Goal: Browse casually

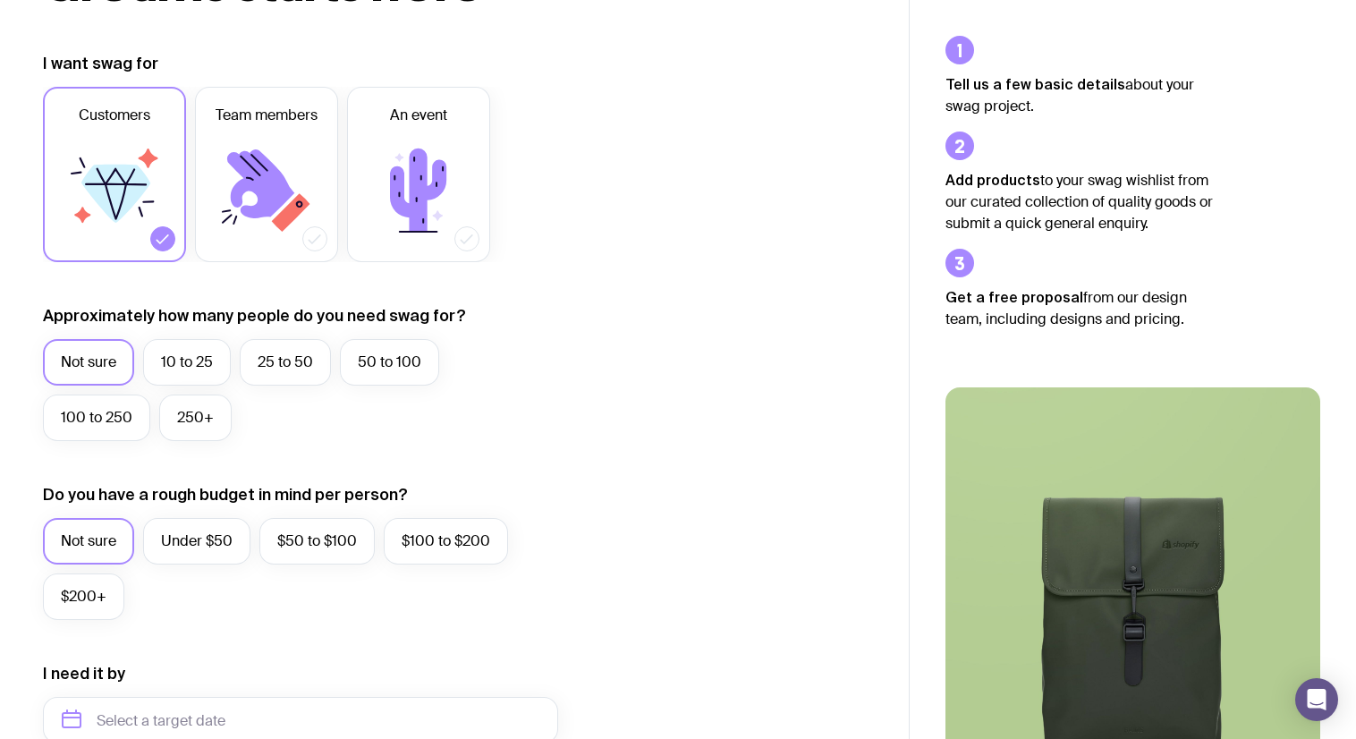
scroll to position [228, 0]
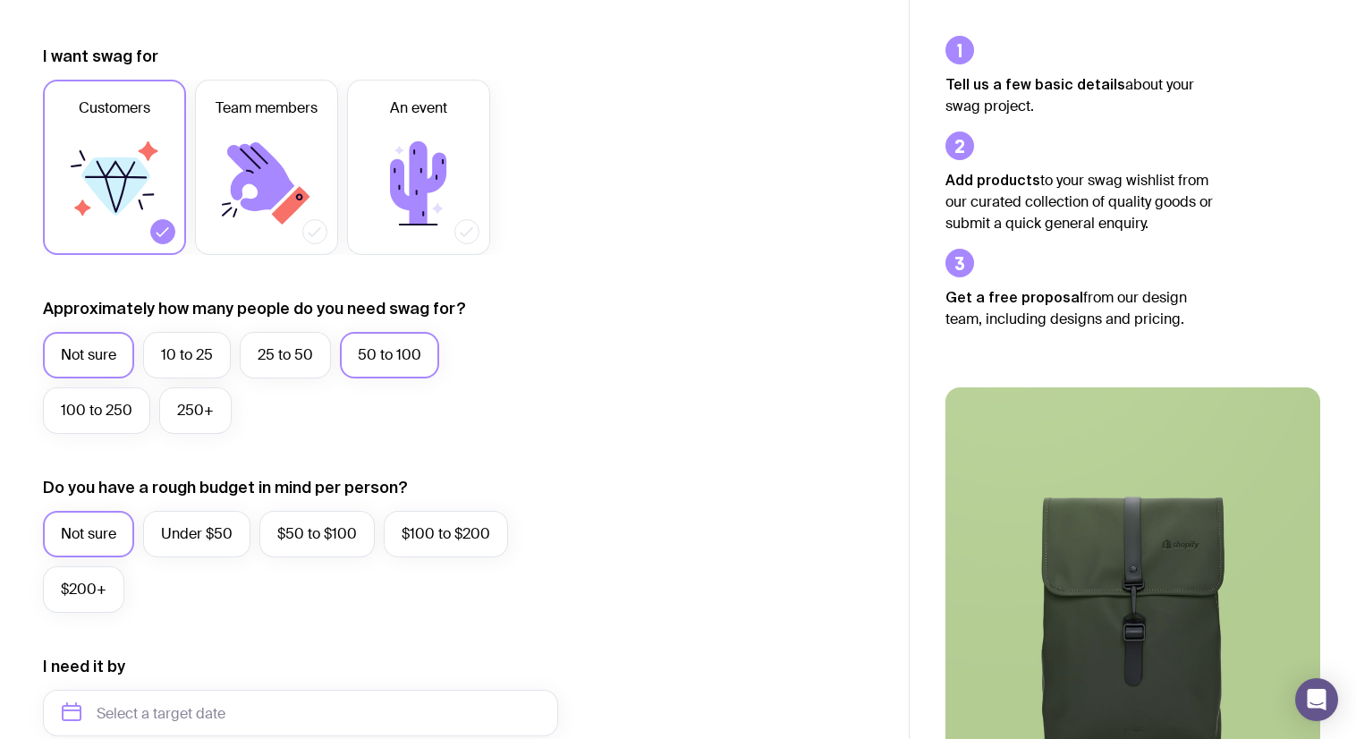
click at [385, 365] on label "50 to 100" at bounding box center [389, 355] width 99 height 46
click at [0, 0] on input "50 to 100" at bounding box center [0, 0] width 0 height 0
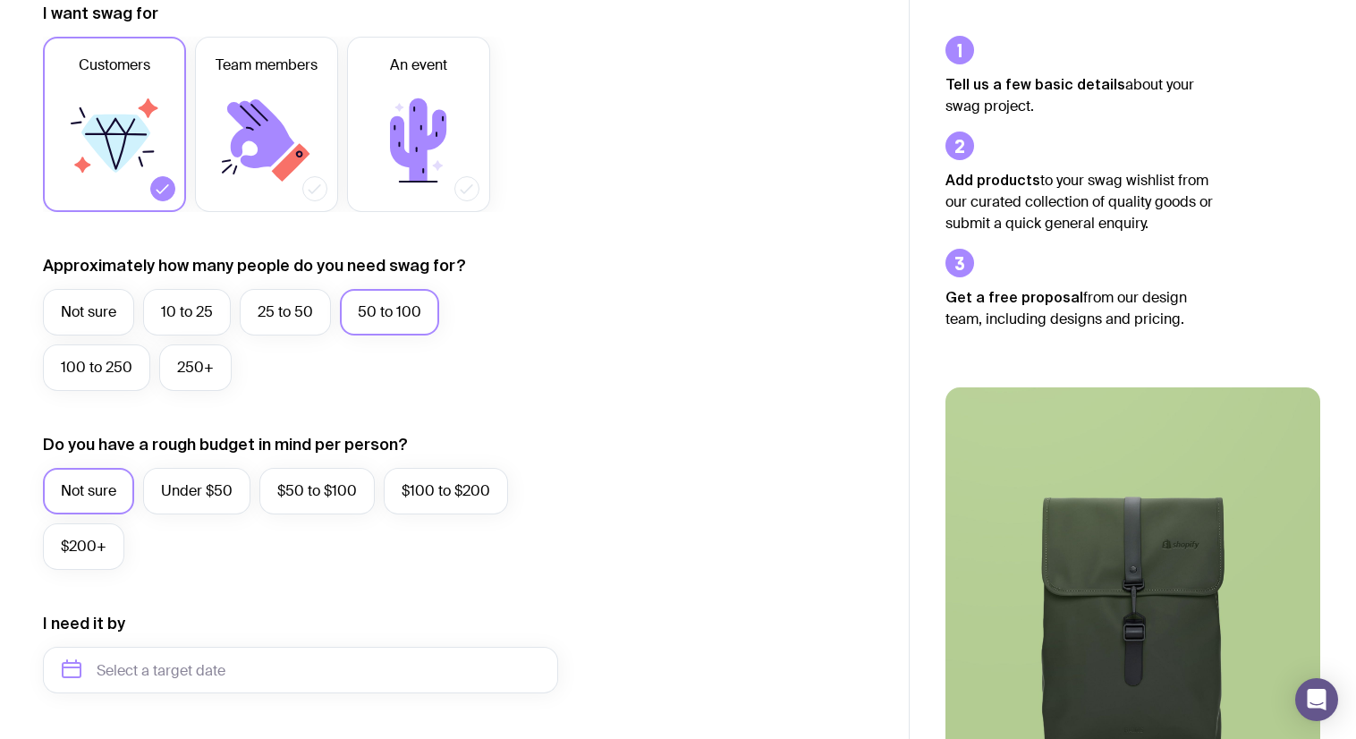
scroll to position [280, 0]
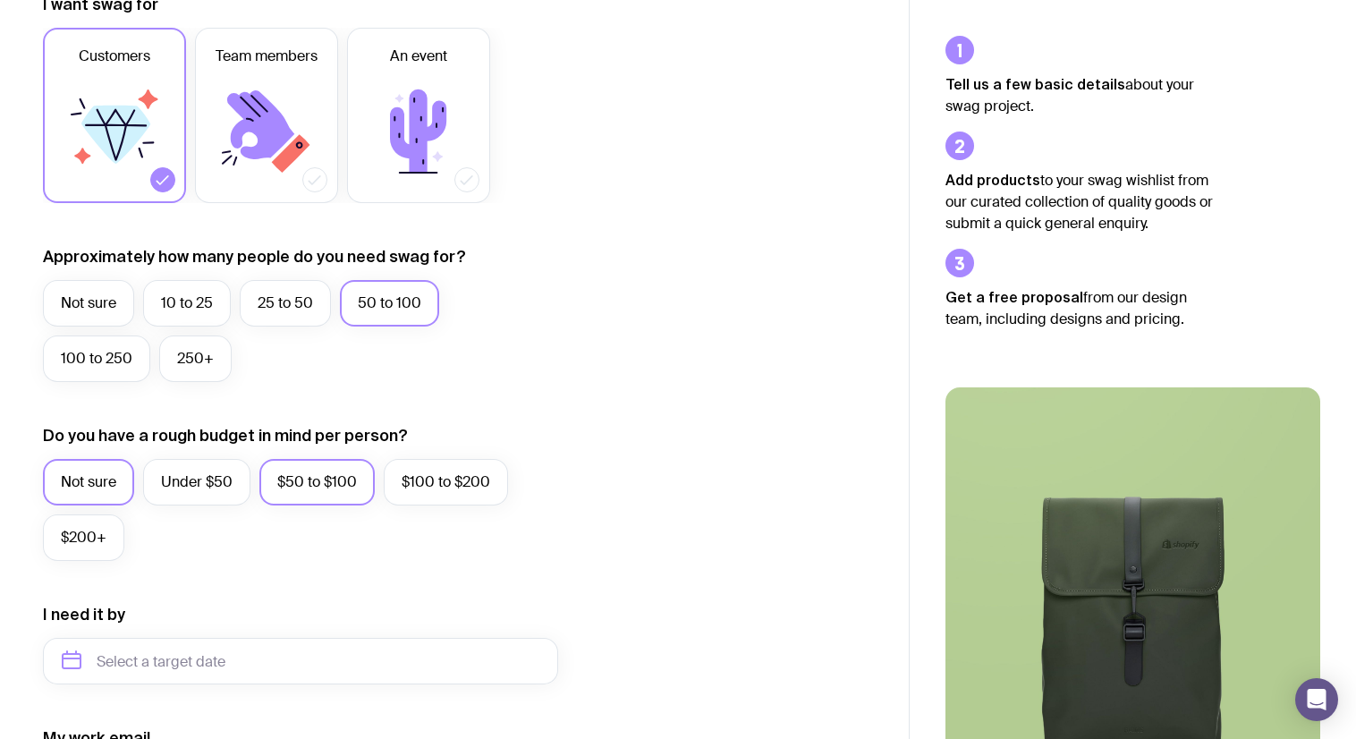
click at [289, 486] on label "$50 to $100" at bounding box center [316, 482] width 115 height 46
click at [0, 0] on input "$50 to $100" at bounding box center [0, 0] width 0 height 0
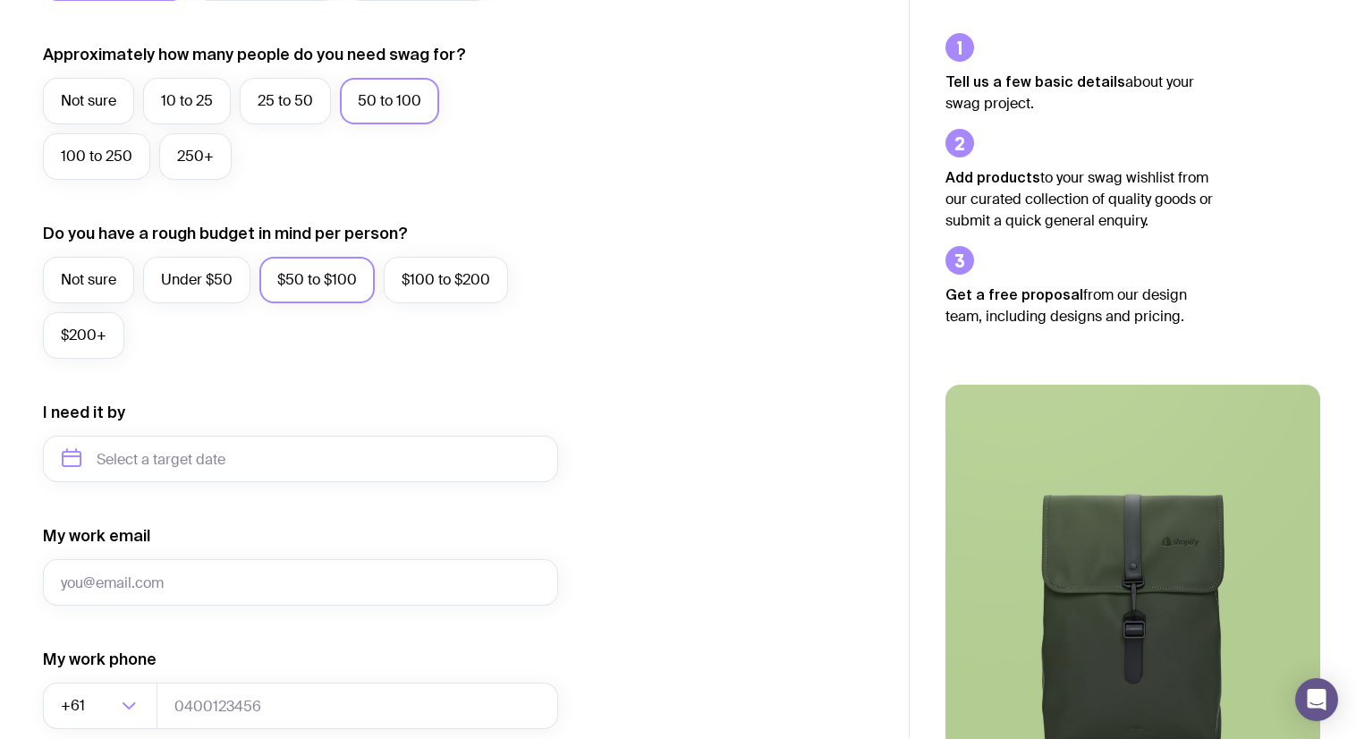
scroll to position [485, 0]
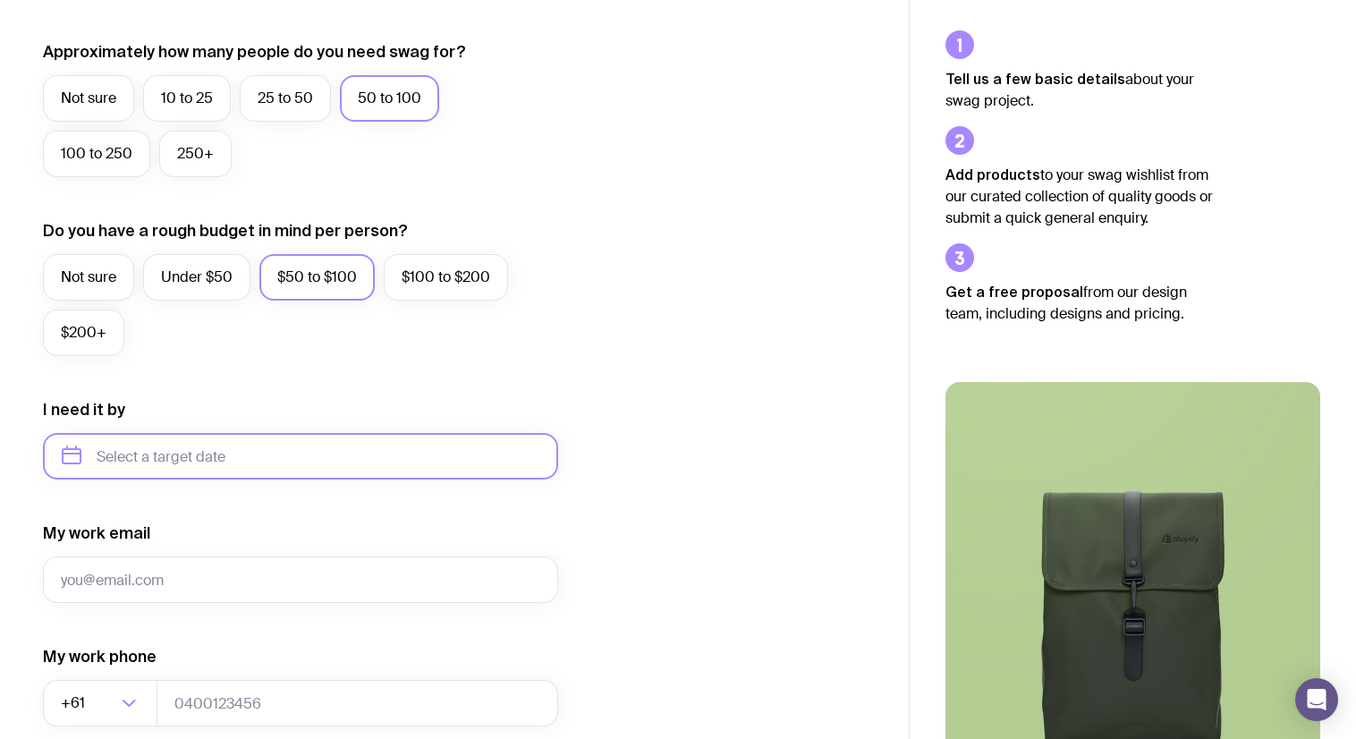
click at [184, 456] on input "text" at bounding box center [300, 456] width 515 height 46
click at [162, 675] on button "Nov" at bounding box center [156, 676] width 65 height 36
type input "[DATE]"
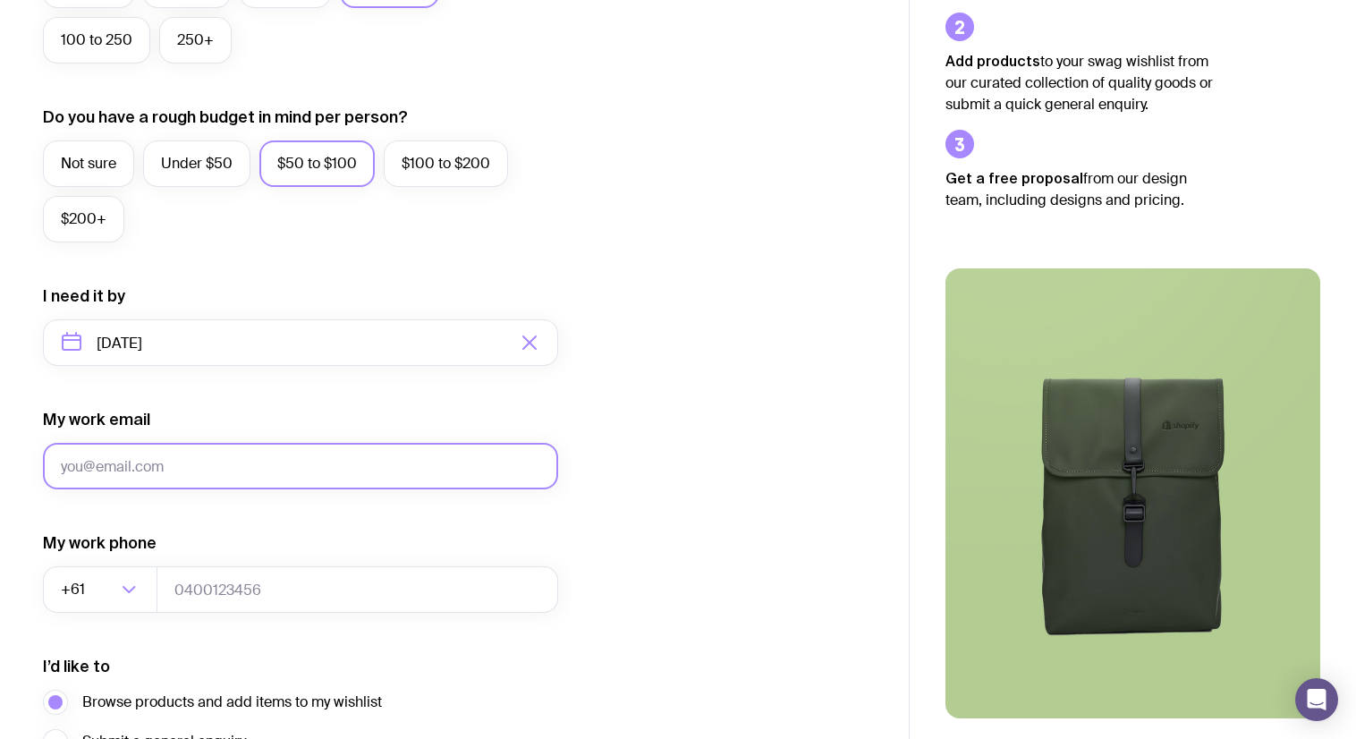
scroll to position [630, 0]
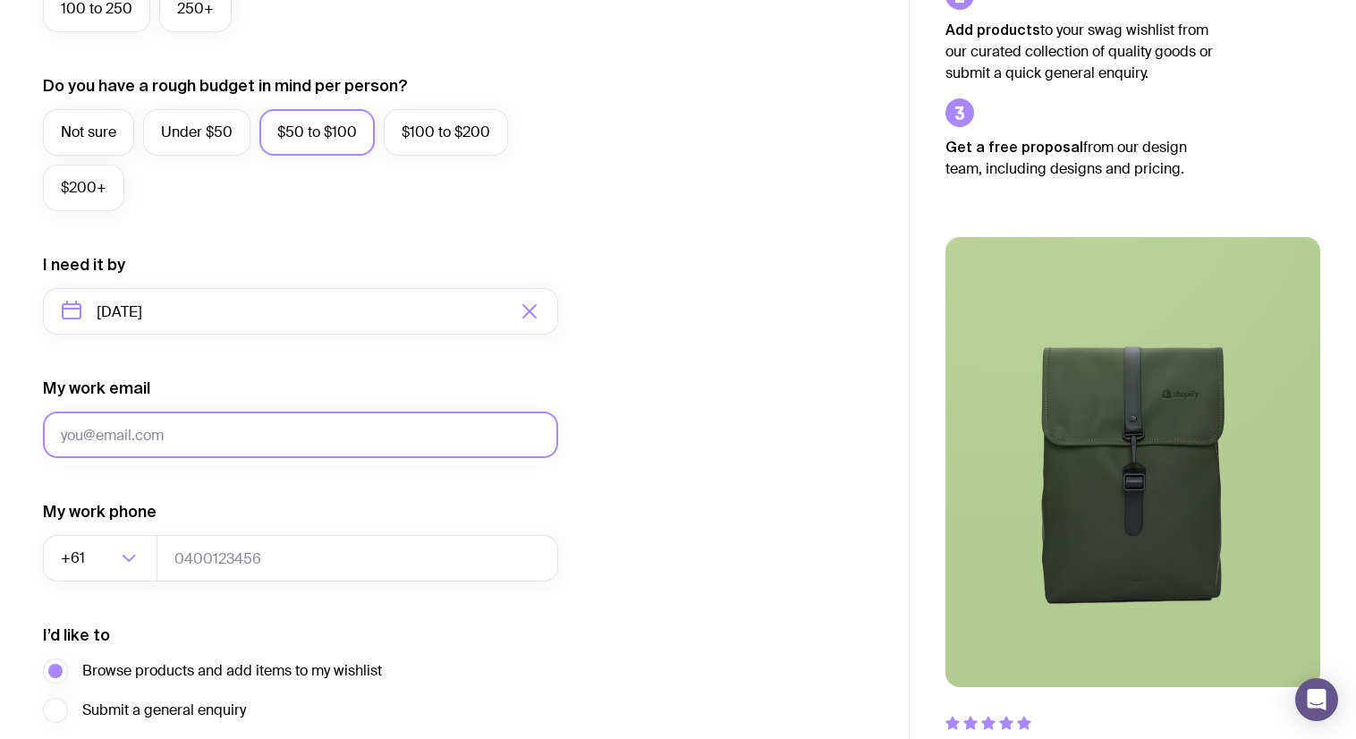
click at [160, 444] on input "My work email" at bounding box center [300, 434] width 515 height 46
type input "[PERSON_NAME][EMAIL_ADDRESS][DOMAIN_NAME]"
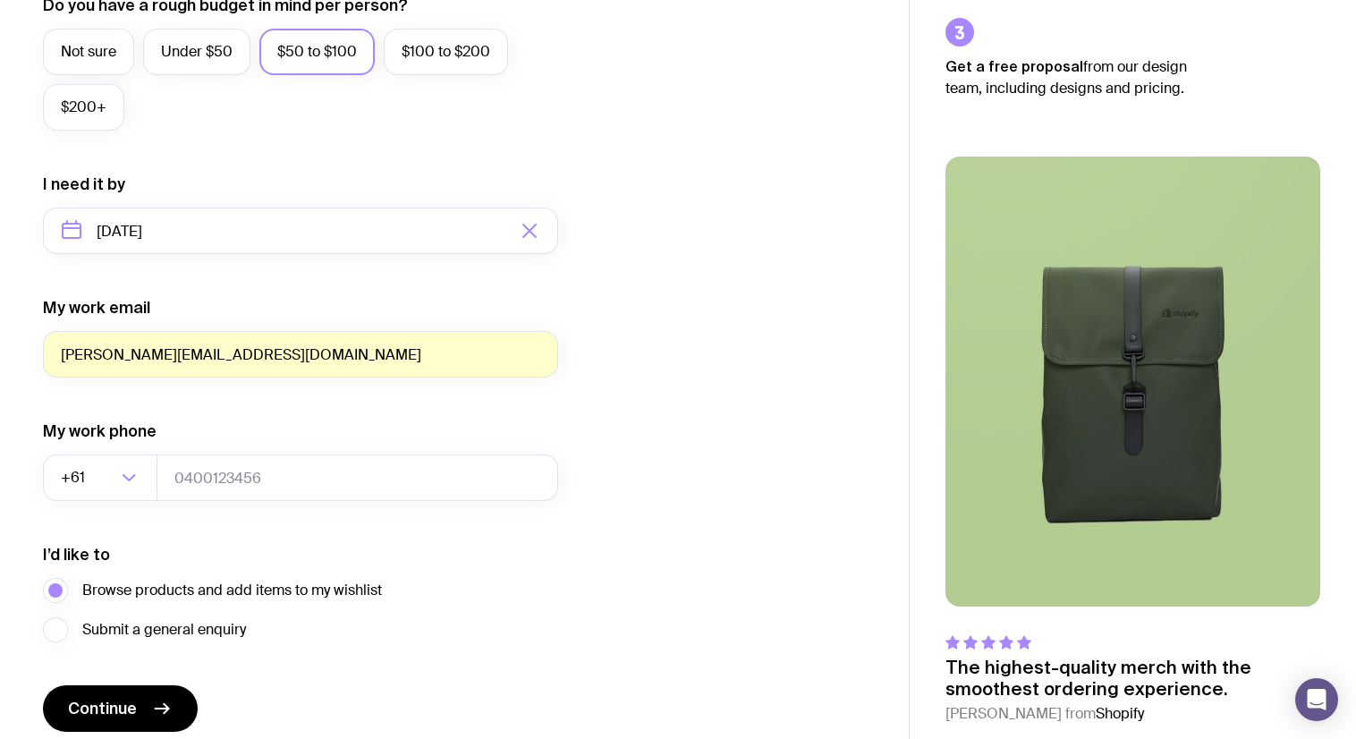
scroll to position [782, 0]
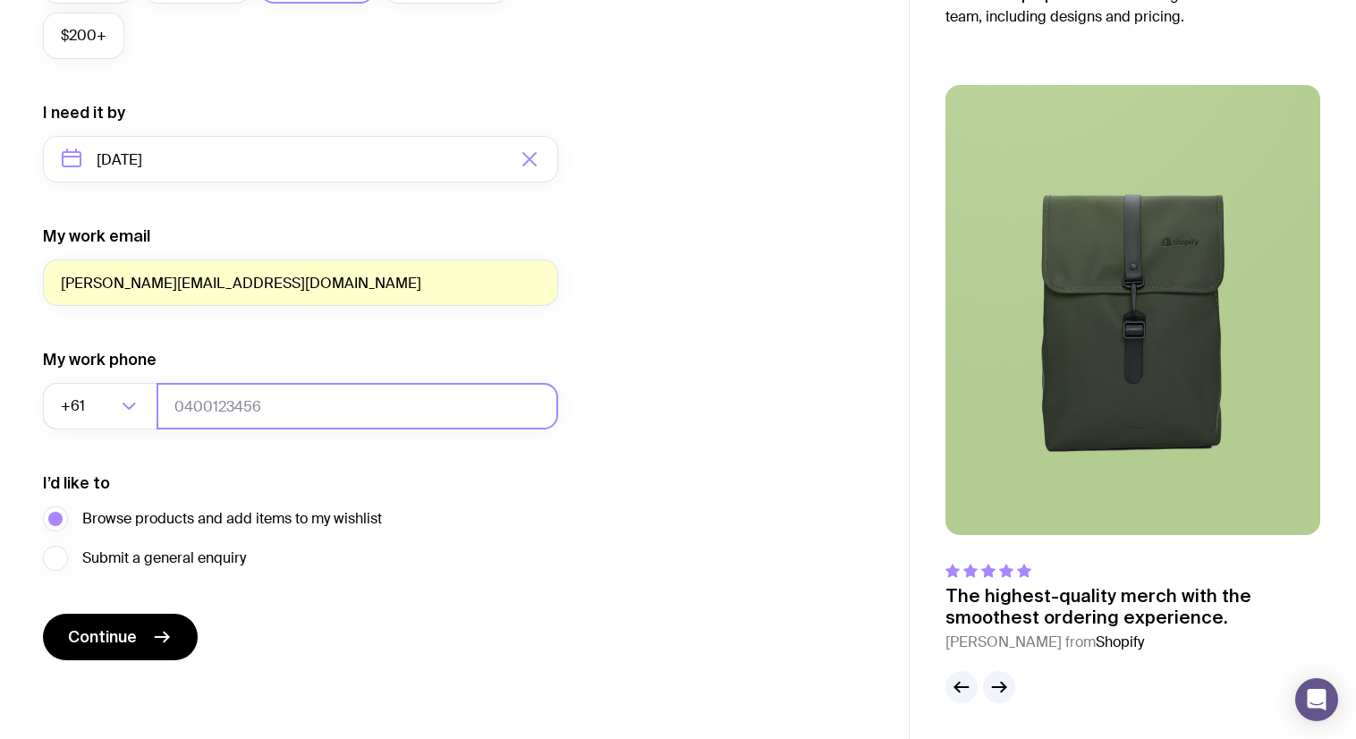
click at [208, 410] on input "tel" at bounding box center [357, 406] width 402 height 46
type input "0"
type input "0451418284"
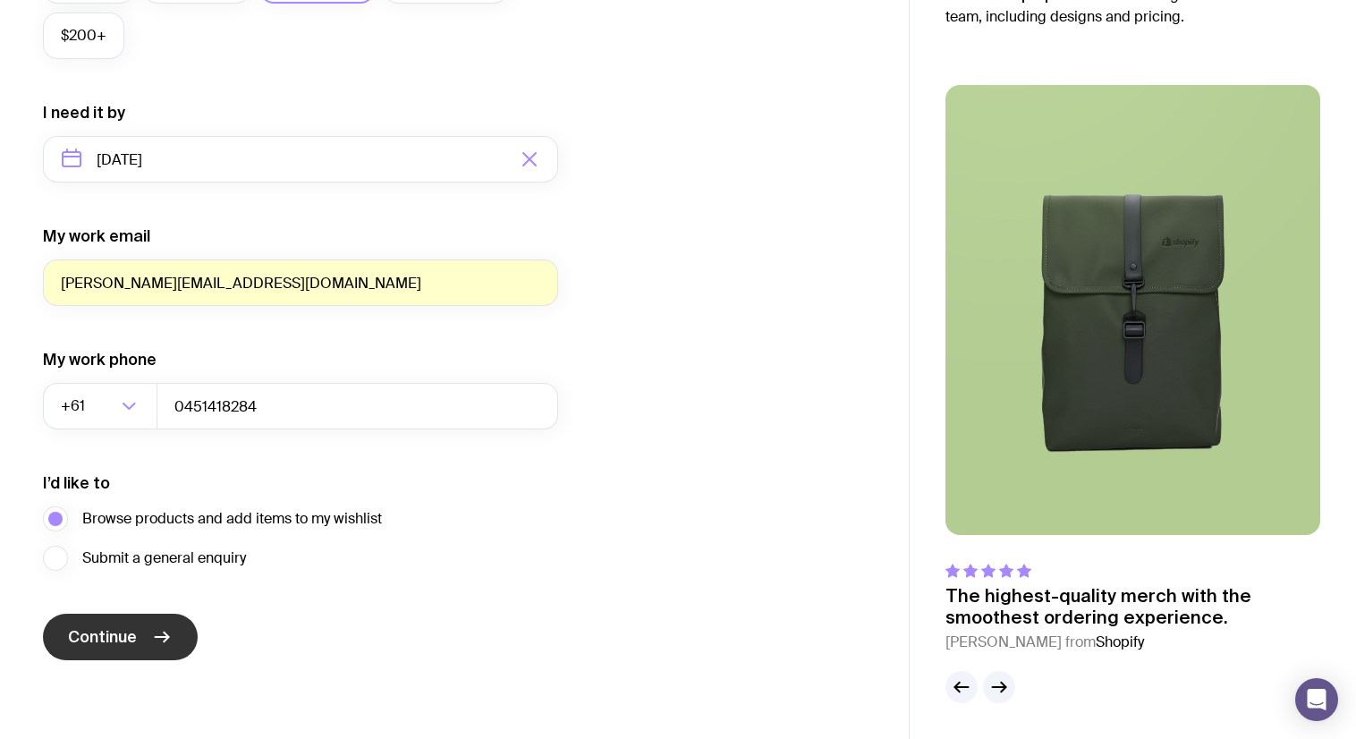
click at [125, 641] on span "Continue" at bounding box center [102, 636] width 69 height 21
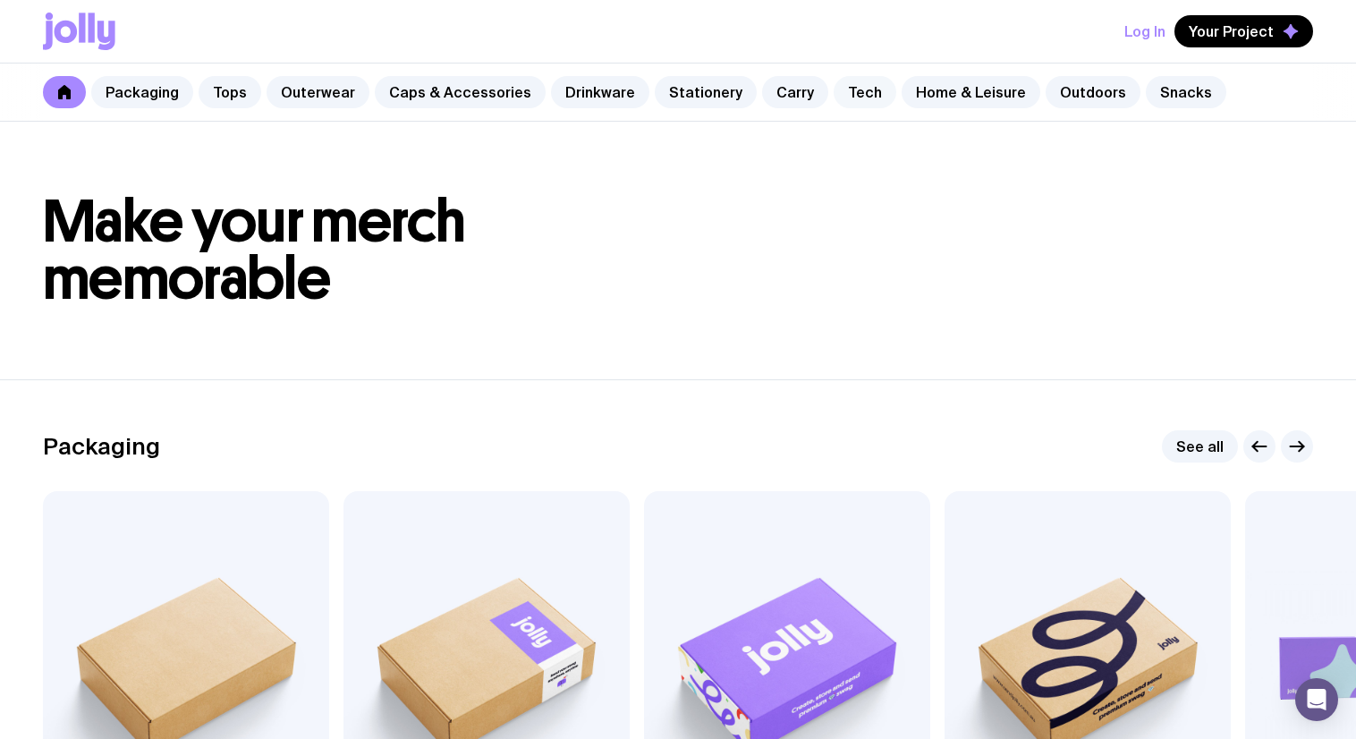
click at [841, 102] on link "Tech" at bounding box center [864, 92] width 63 height 32
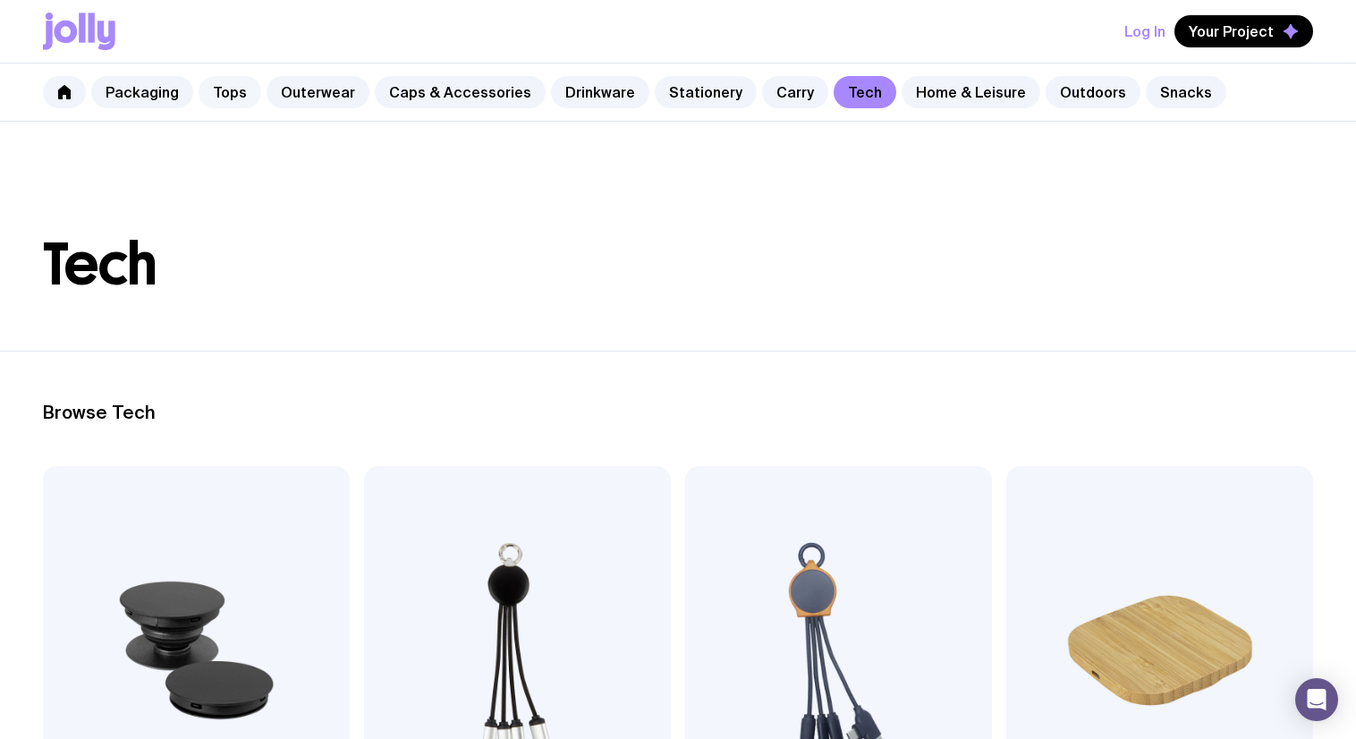
click at [241, 97] on link "Tops" at bounding box center [230, 92] width 63 height 32
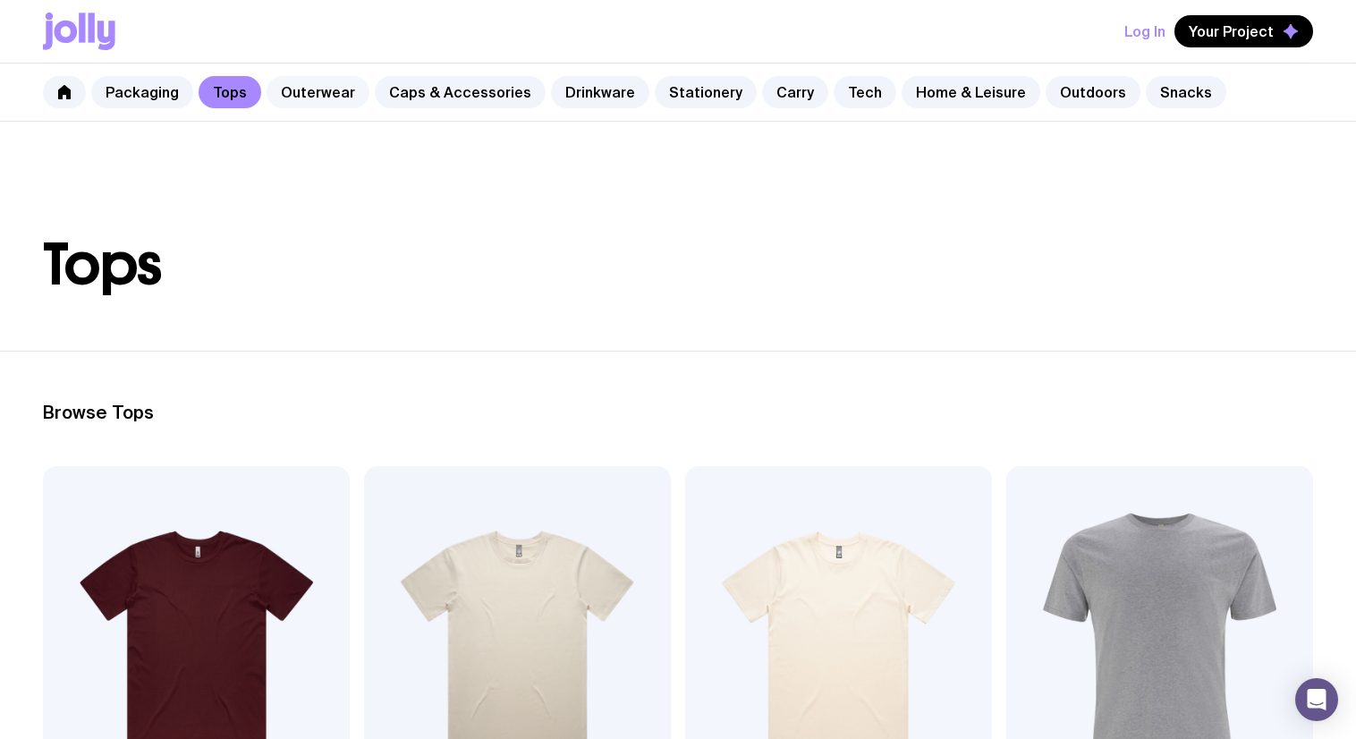
click at [308, 102] on link "Outerwear" at bounding box center [317, 92] width 103 height 32
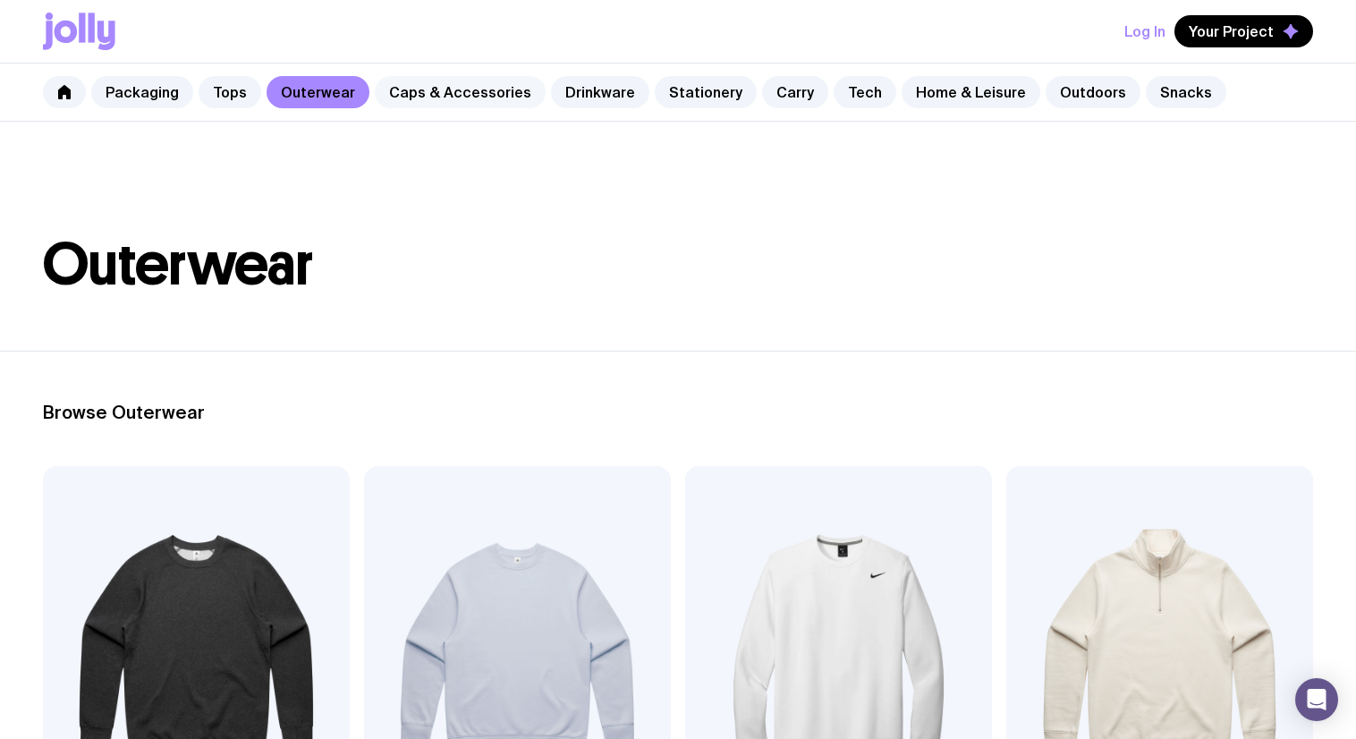
click at [437, 104] on link "Caps & Accessories" at bounding box center [460, 92] width 171 height 32
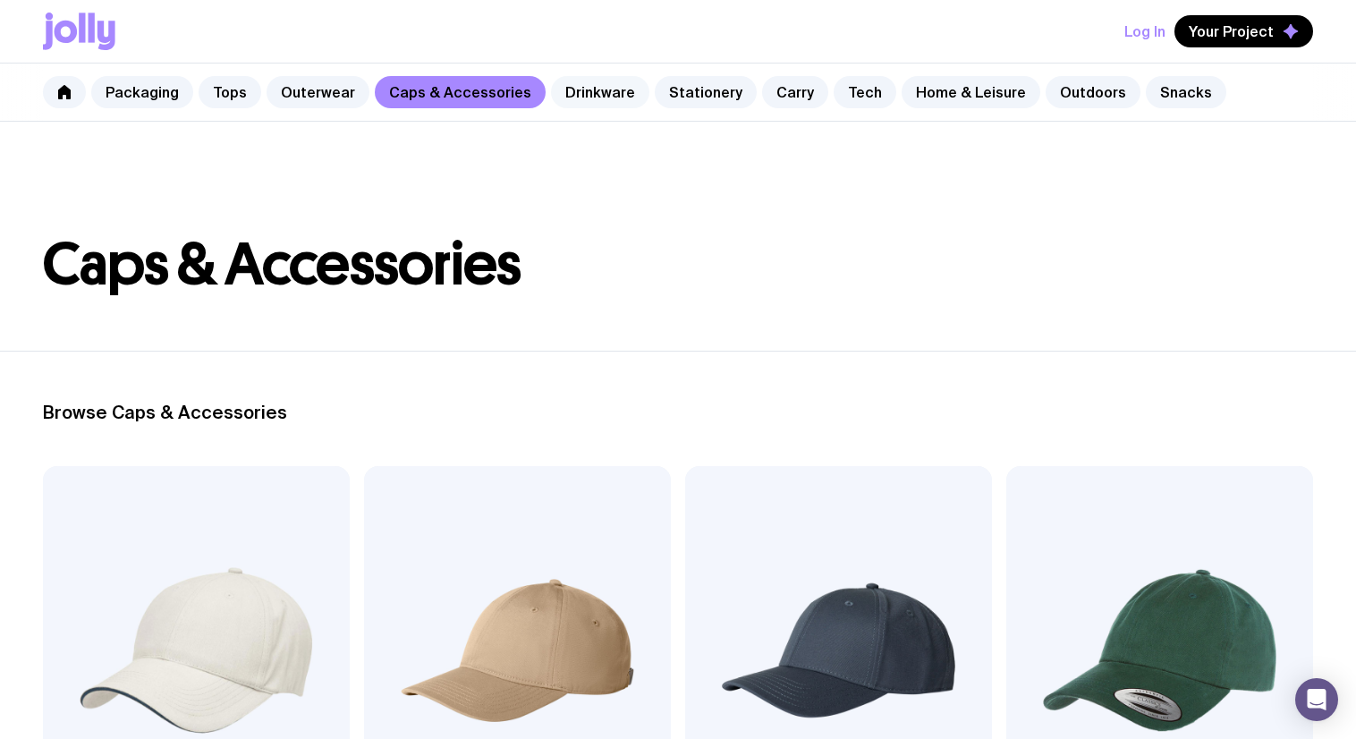
click at [580, 86] on link "Drinkware" at bounding box center [600, 92] width 98 height 32
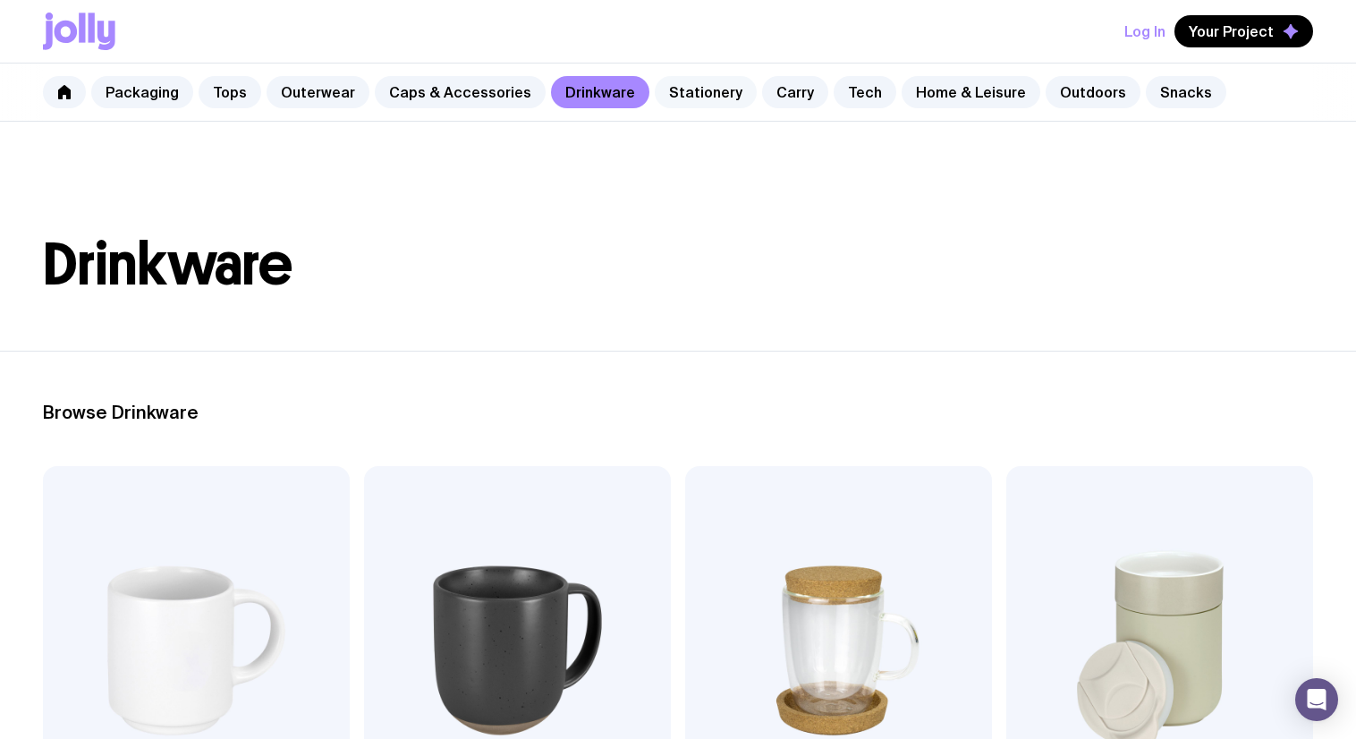
click at [704, 93] on link "Stationery" at bounding box center [706, 92] width 102 height 32
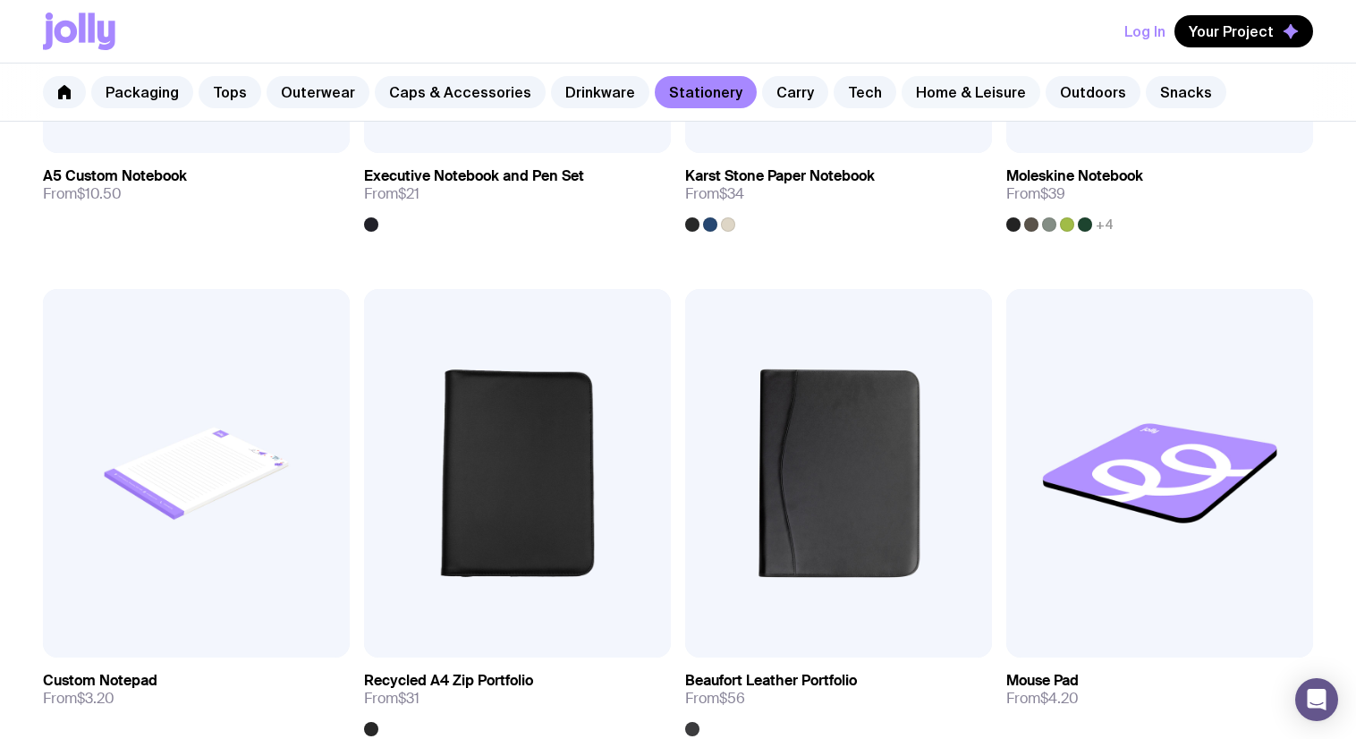
scroll to position [2160, 0]
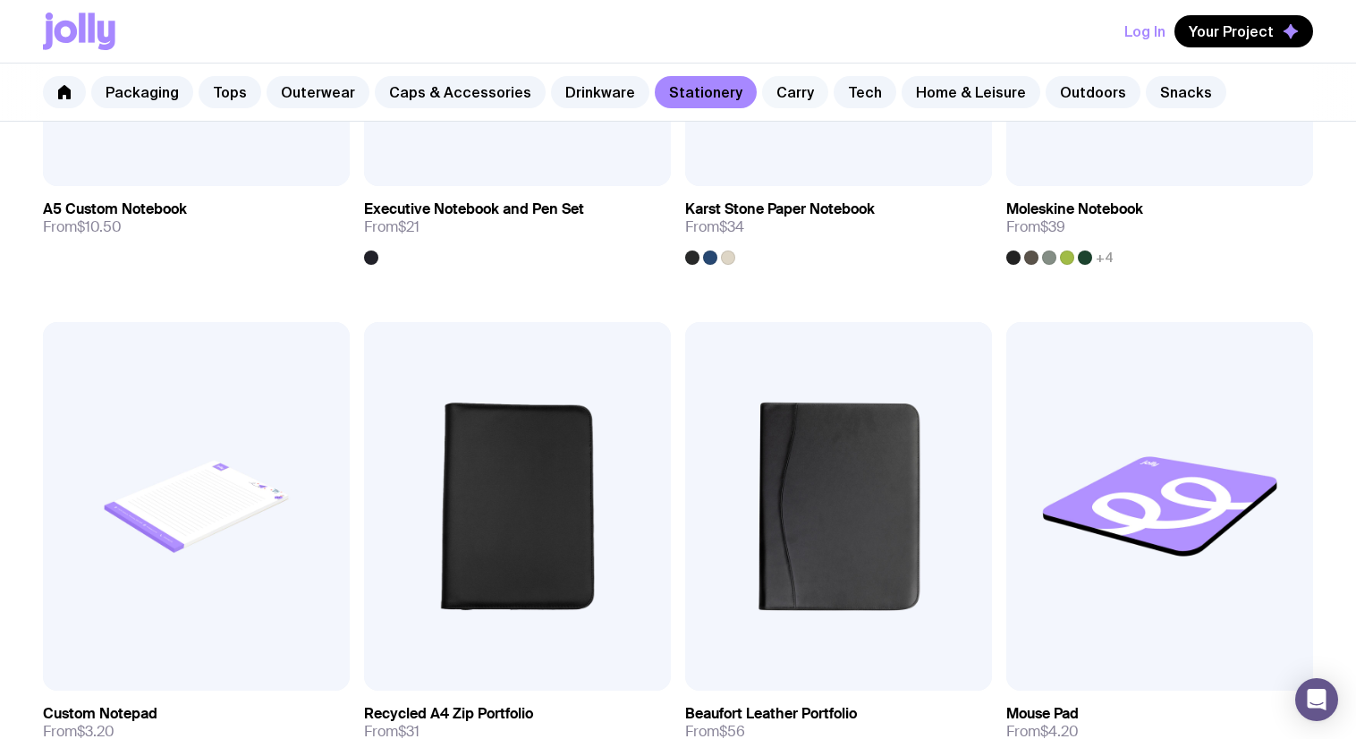
click at [791, 93] on link "Carry" at bounding box center [795, 92] width 66 height 32
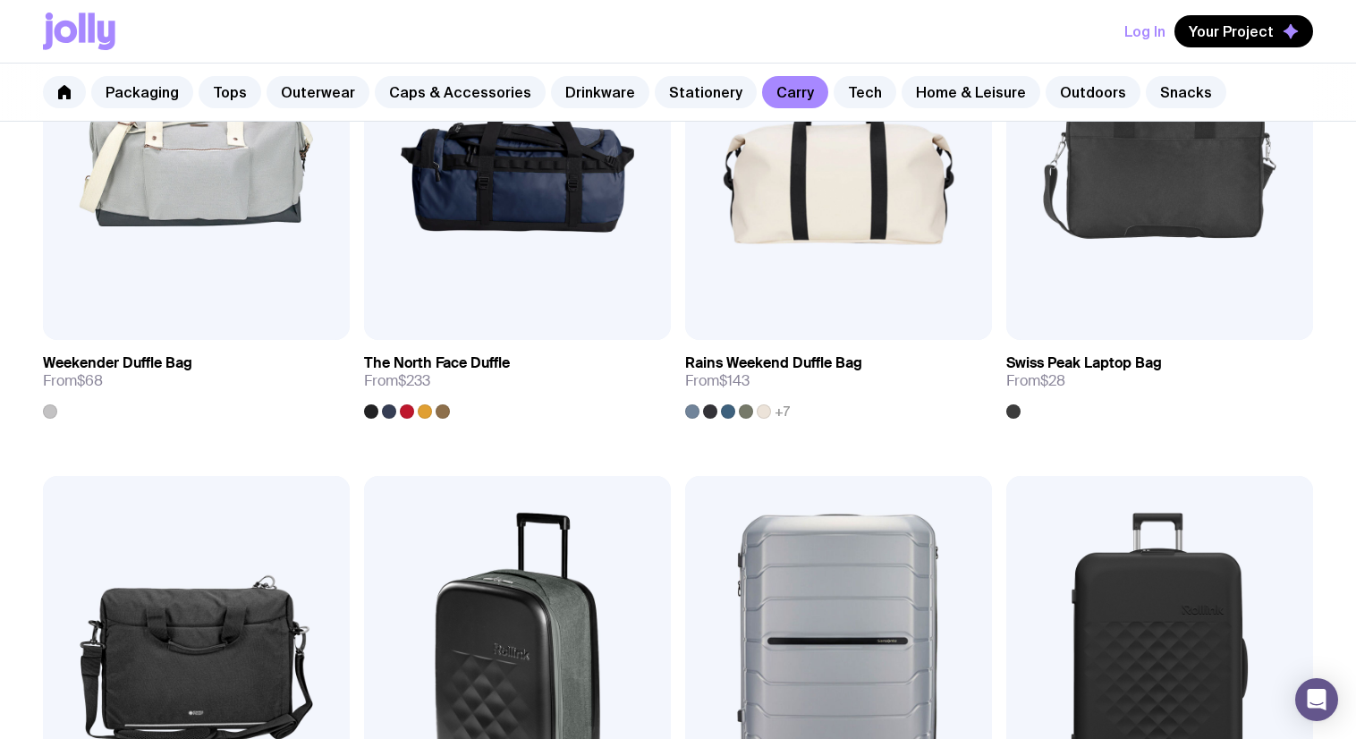
scroll to position [2920, 0]
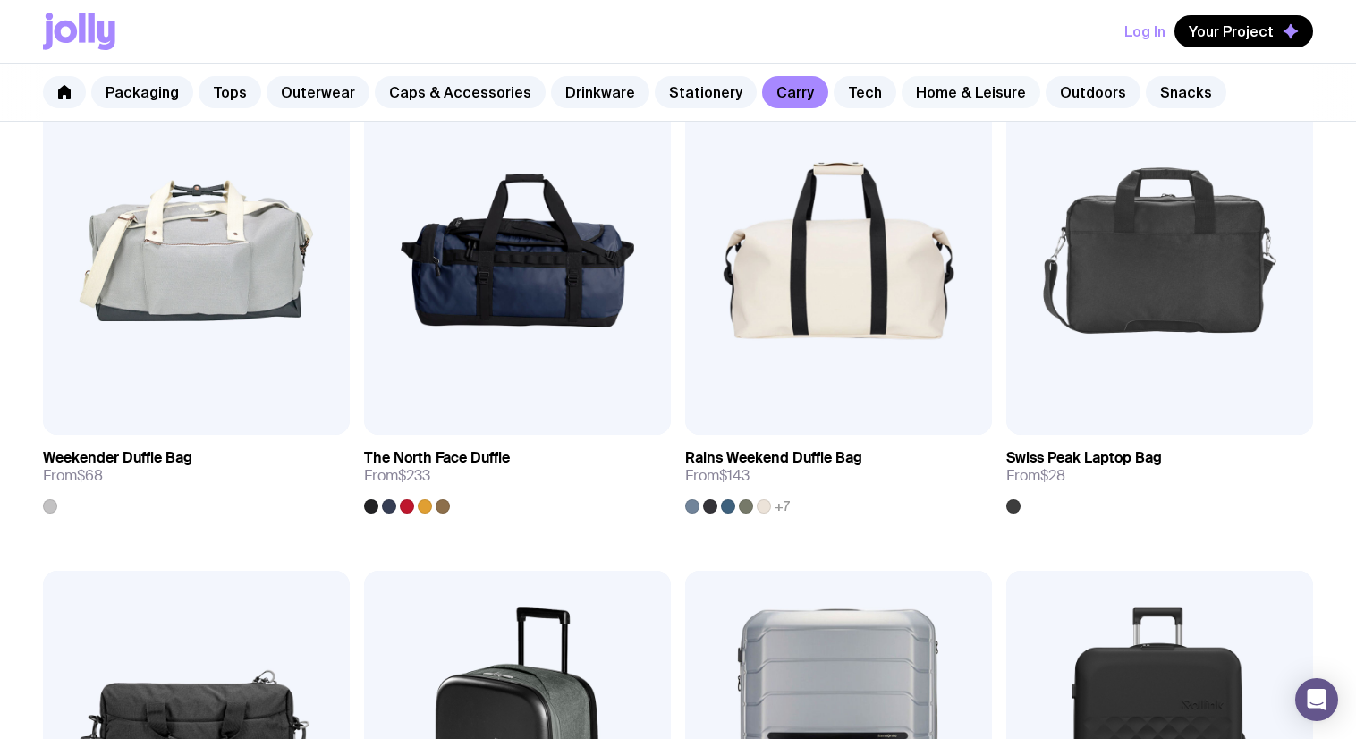
click at [933, 85] on link "Home & Leisure" at bounding box center [970, 92] width 139 height 32
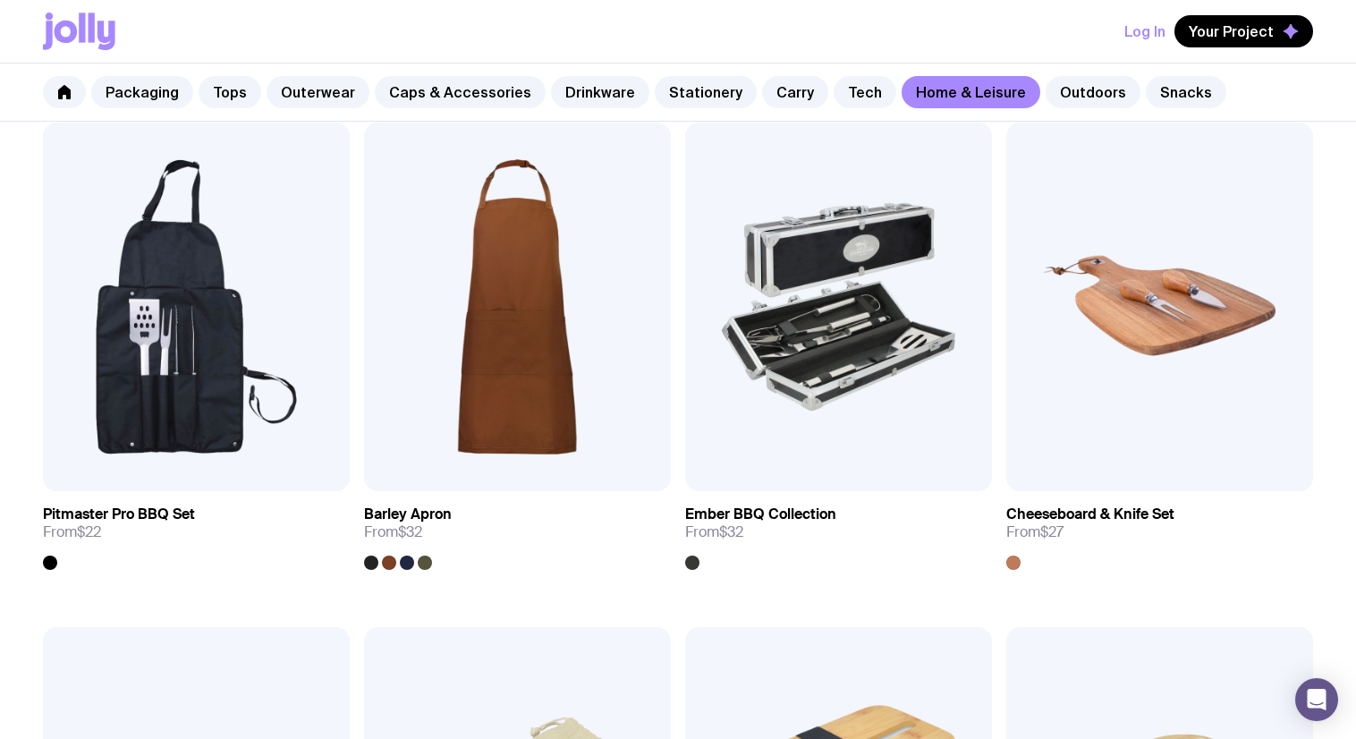
scroll to position [750, 0]
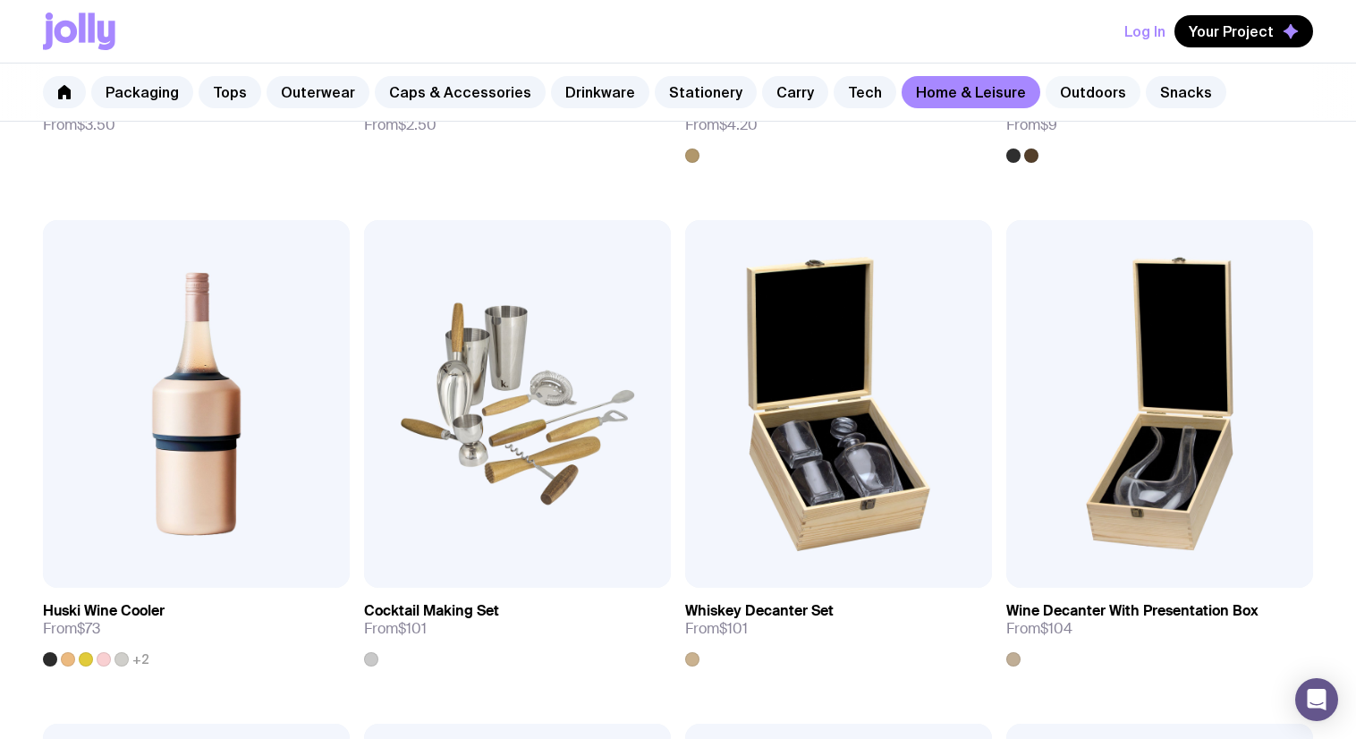
click at [1052, 95] on link "Outdoors" at bounding box center [1092, 92] width 95 height 32
